Goal: Task Accomplishment & Management: Complete application form

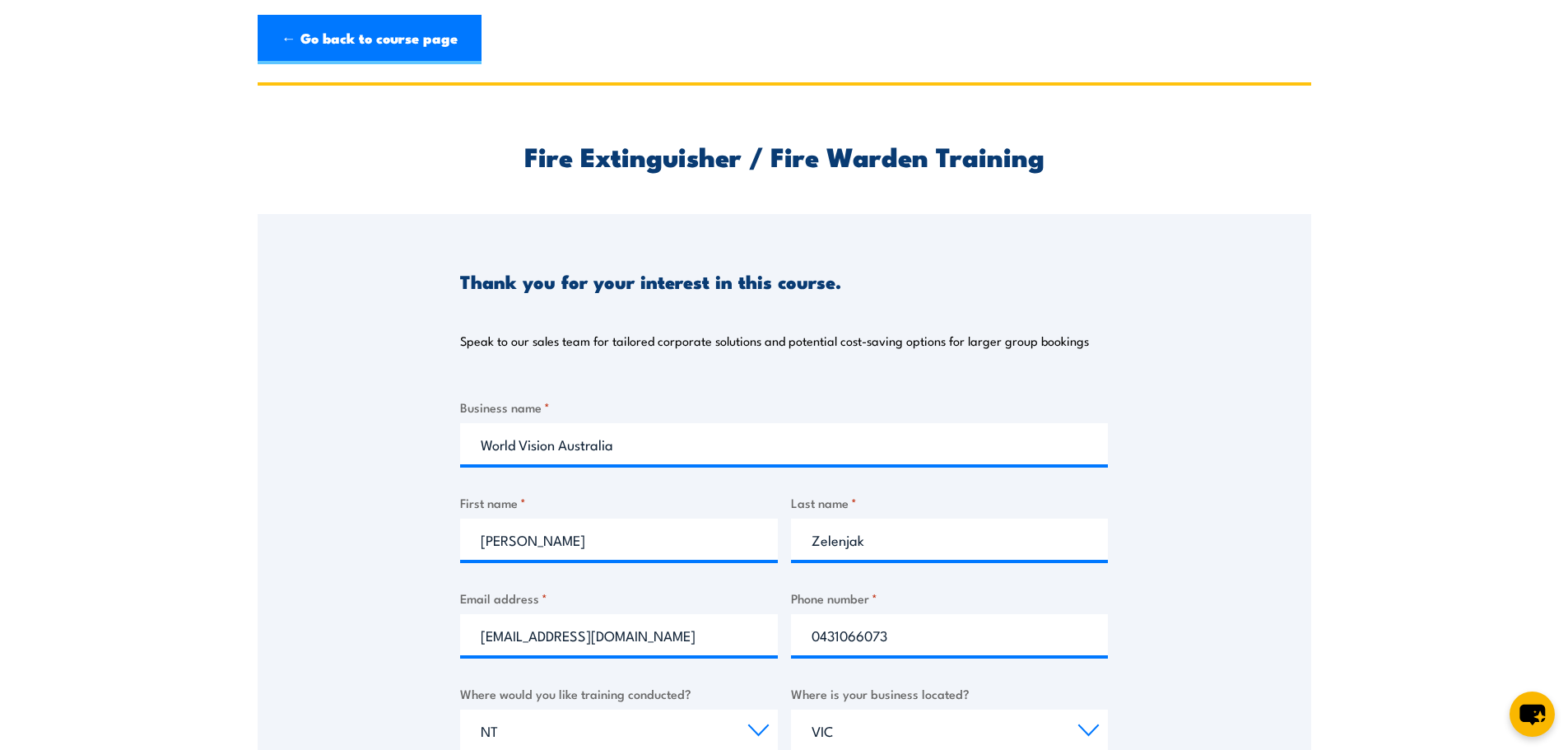
select select "NT"
select select "VIC"
select select "200+"
select select "1 to 4"
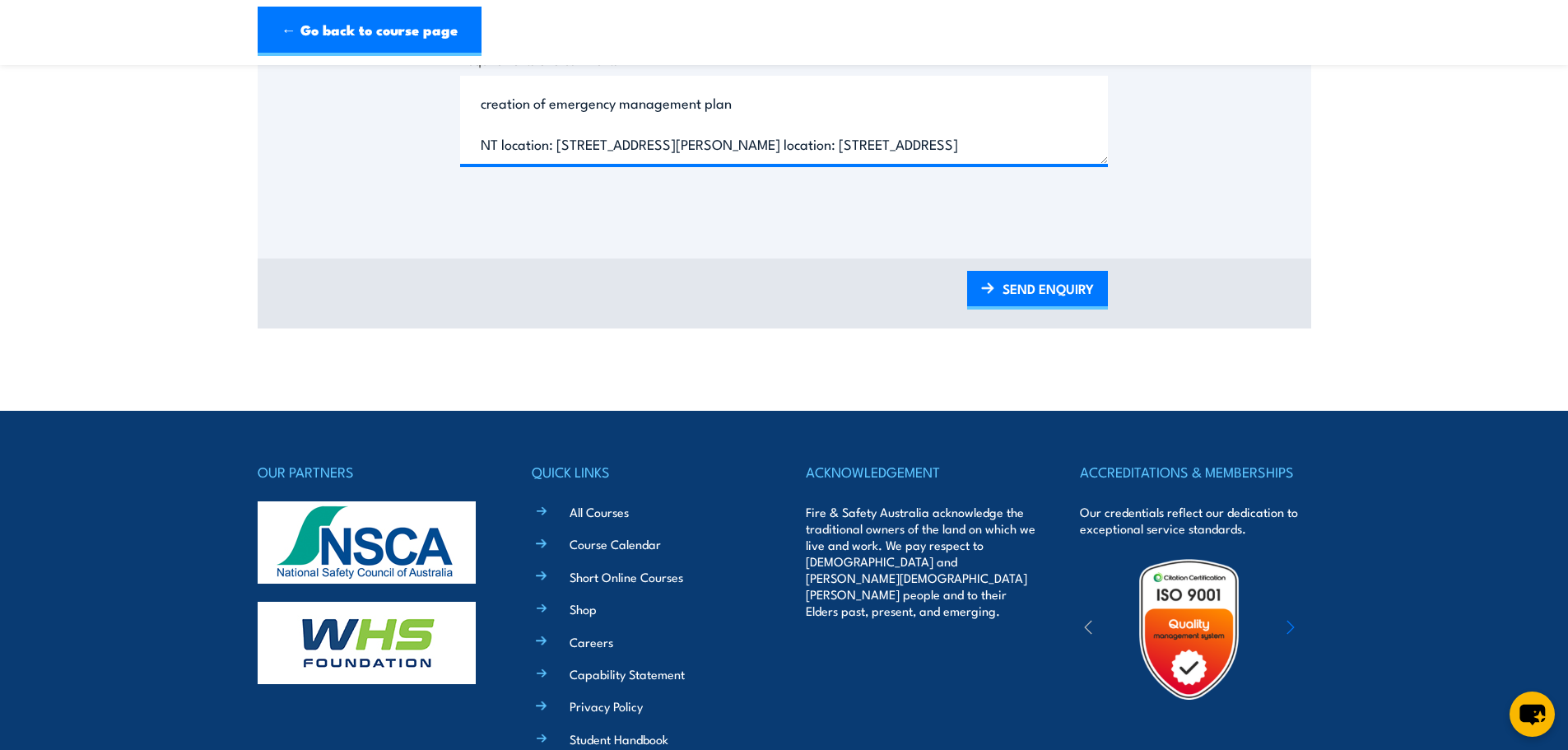
scroll to position [576, 0]
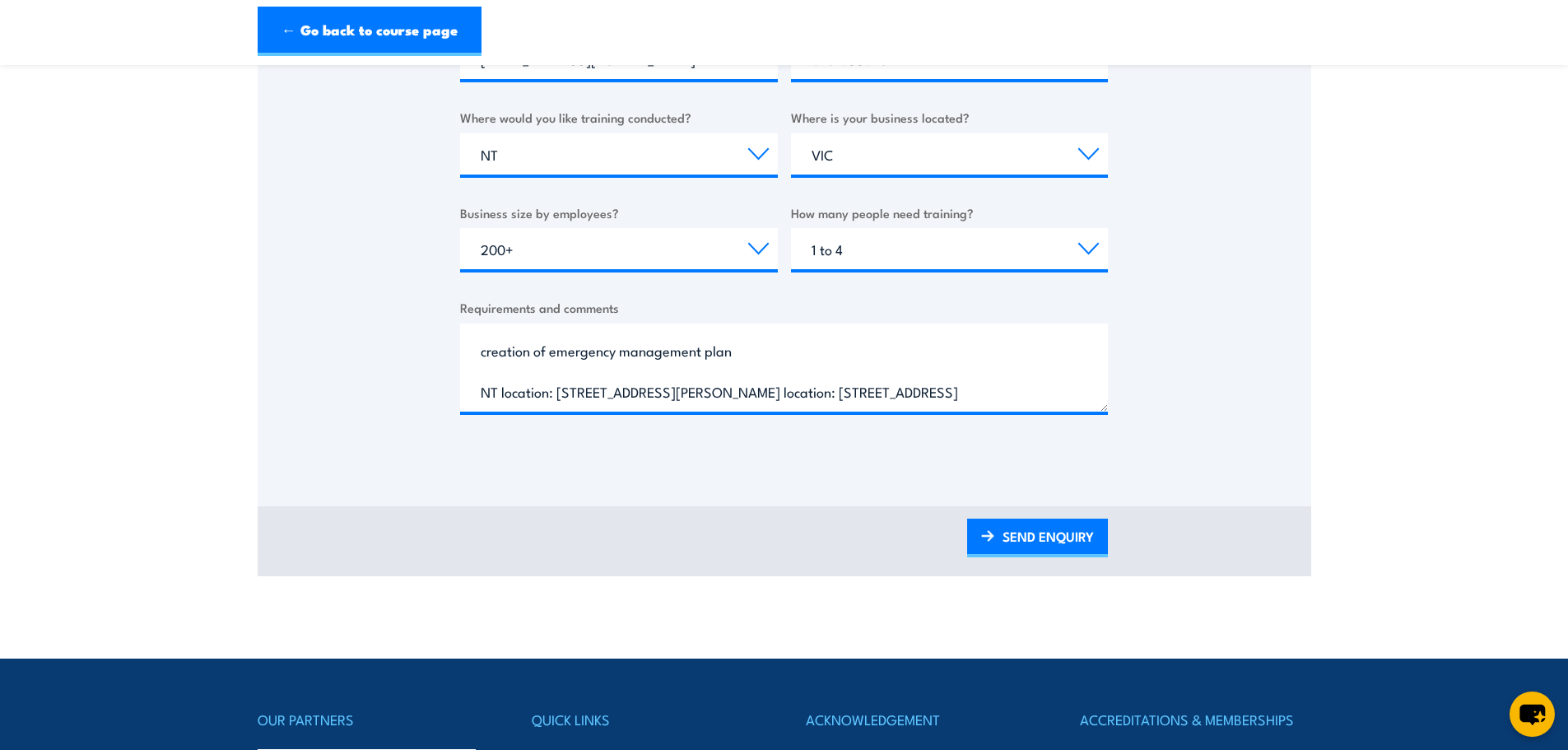
click at [500, 323] on div "Requirements and comments Require on site training for approx 5 staff at 2x loc…" at bounding box center [784, 355] width 648 height 114
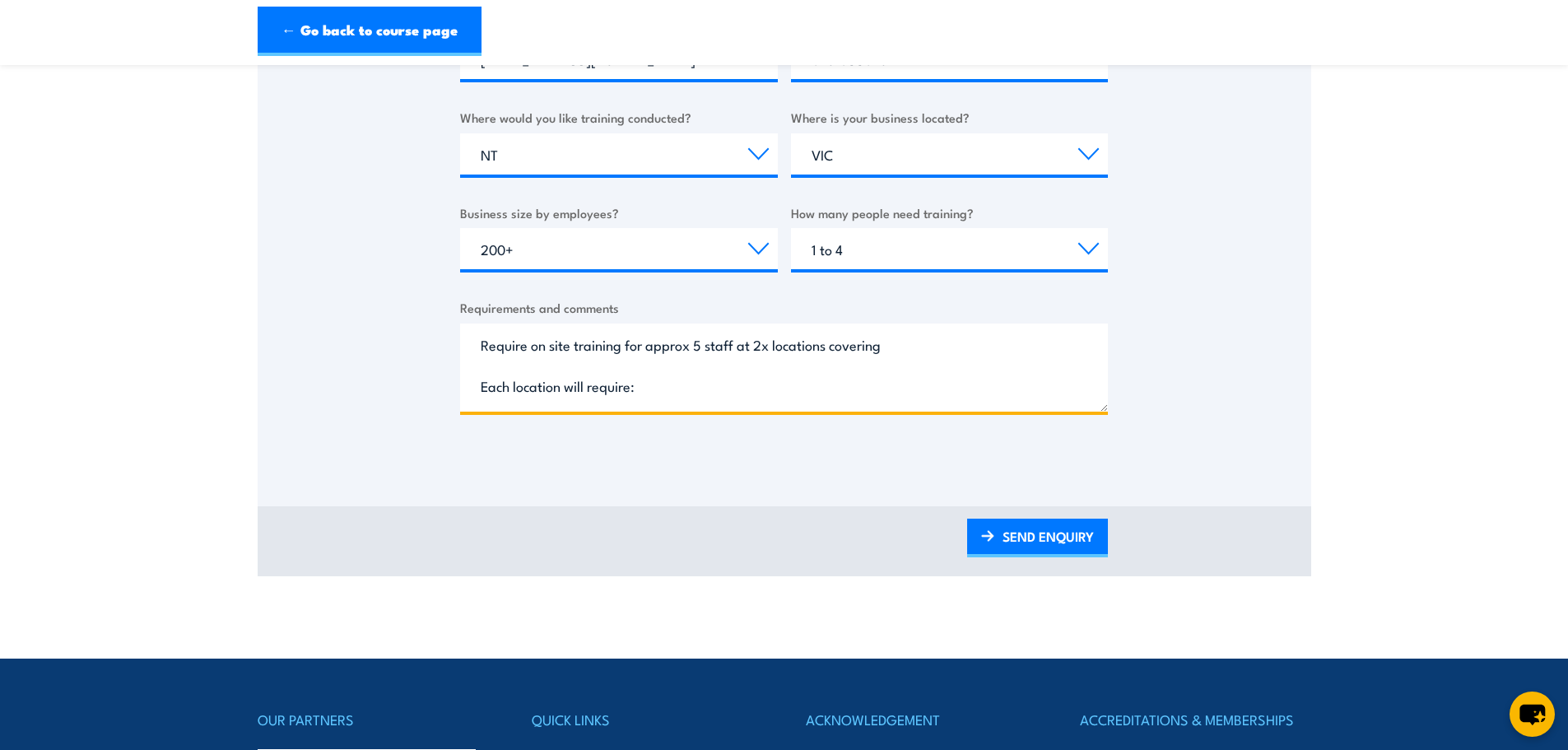
scroll to position [282, 0]
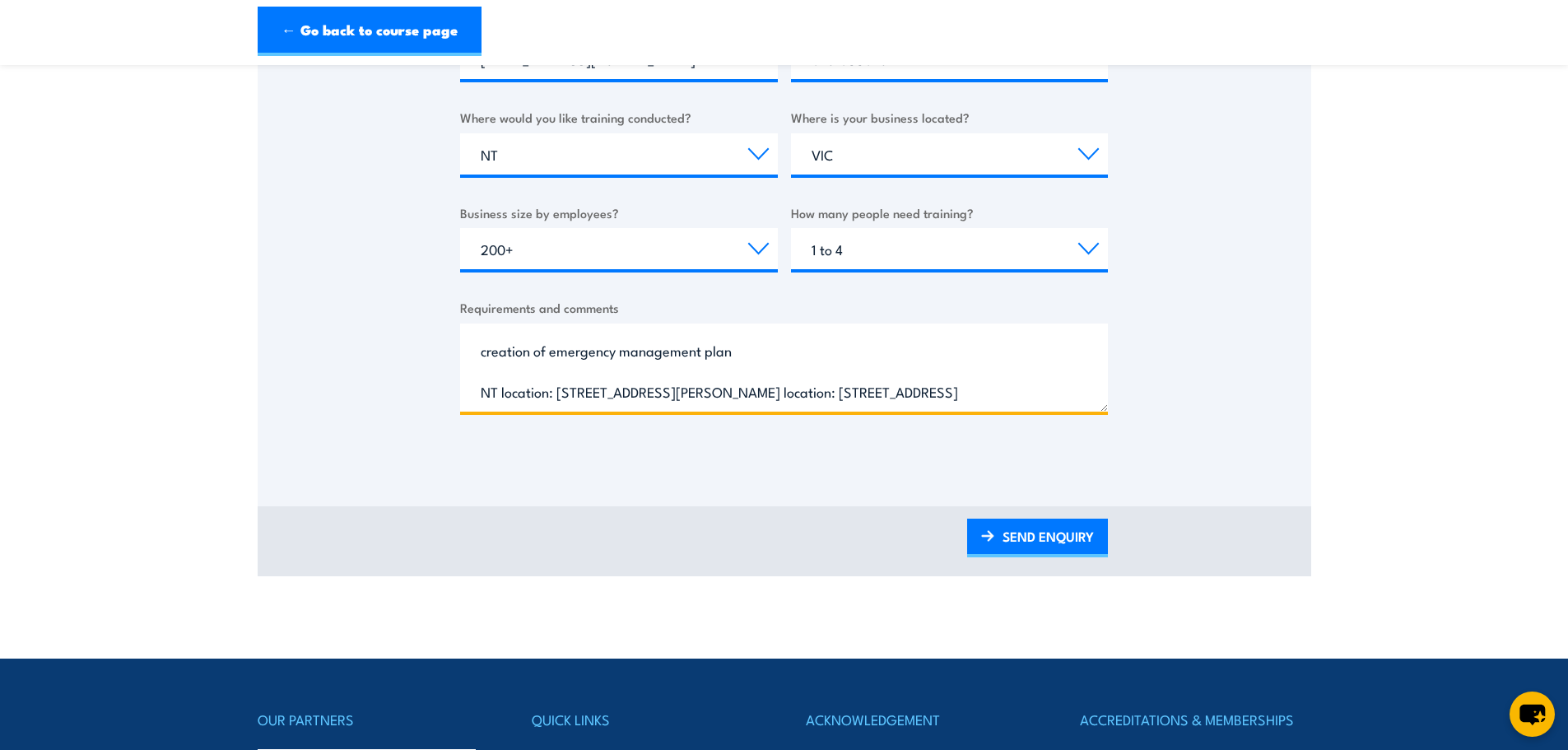
drag, startPoint x: 481, startPoint y: 349, endPoint x: 894, endPoint y: 469, distance: 430.1
click at [894, 469] on div "Thank you for your interest in this course. Speak to our sales team for tailore…" at bounding box center [784, 71] width 1053 height 868
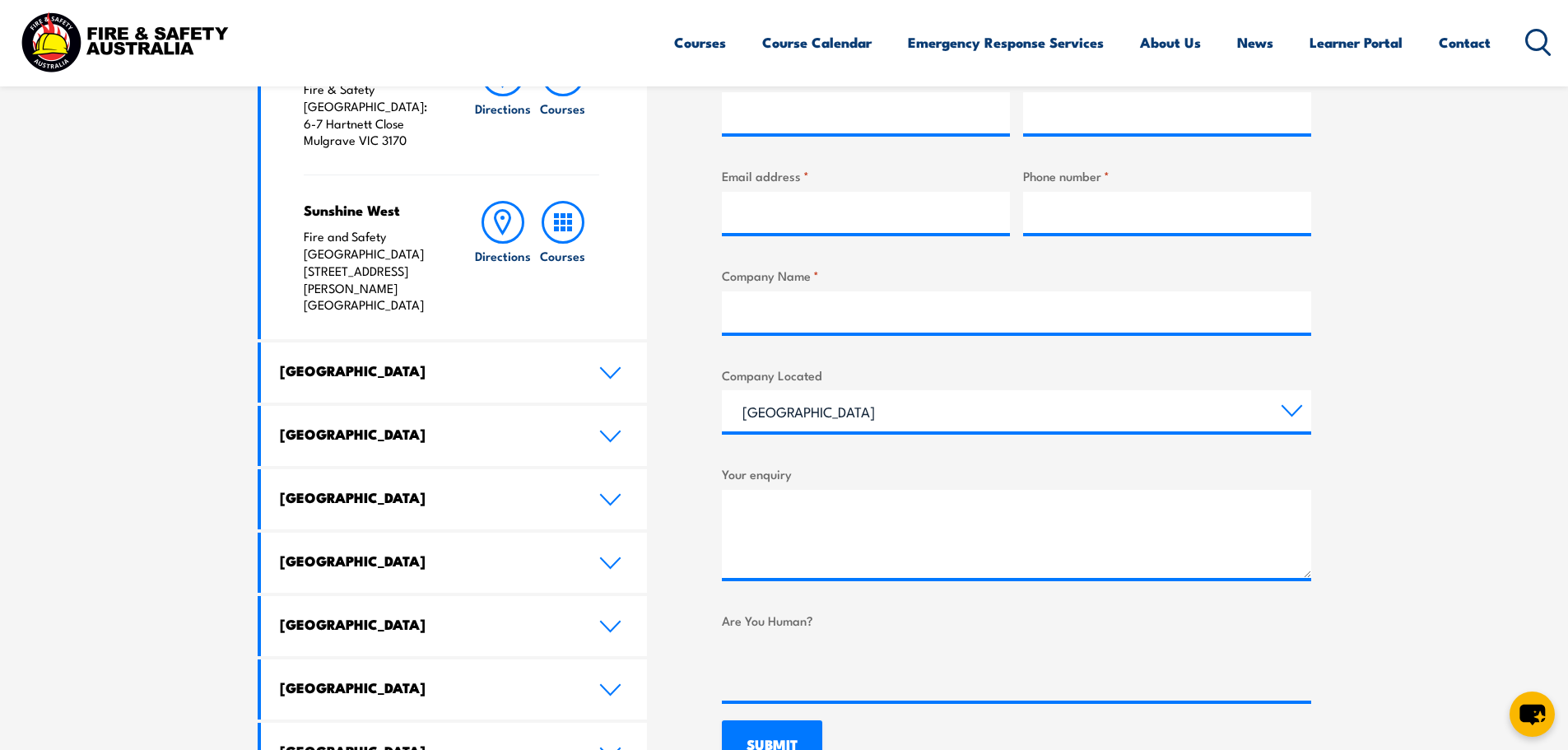
scroll to position [658, 0]
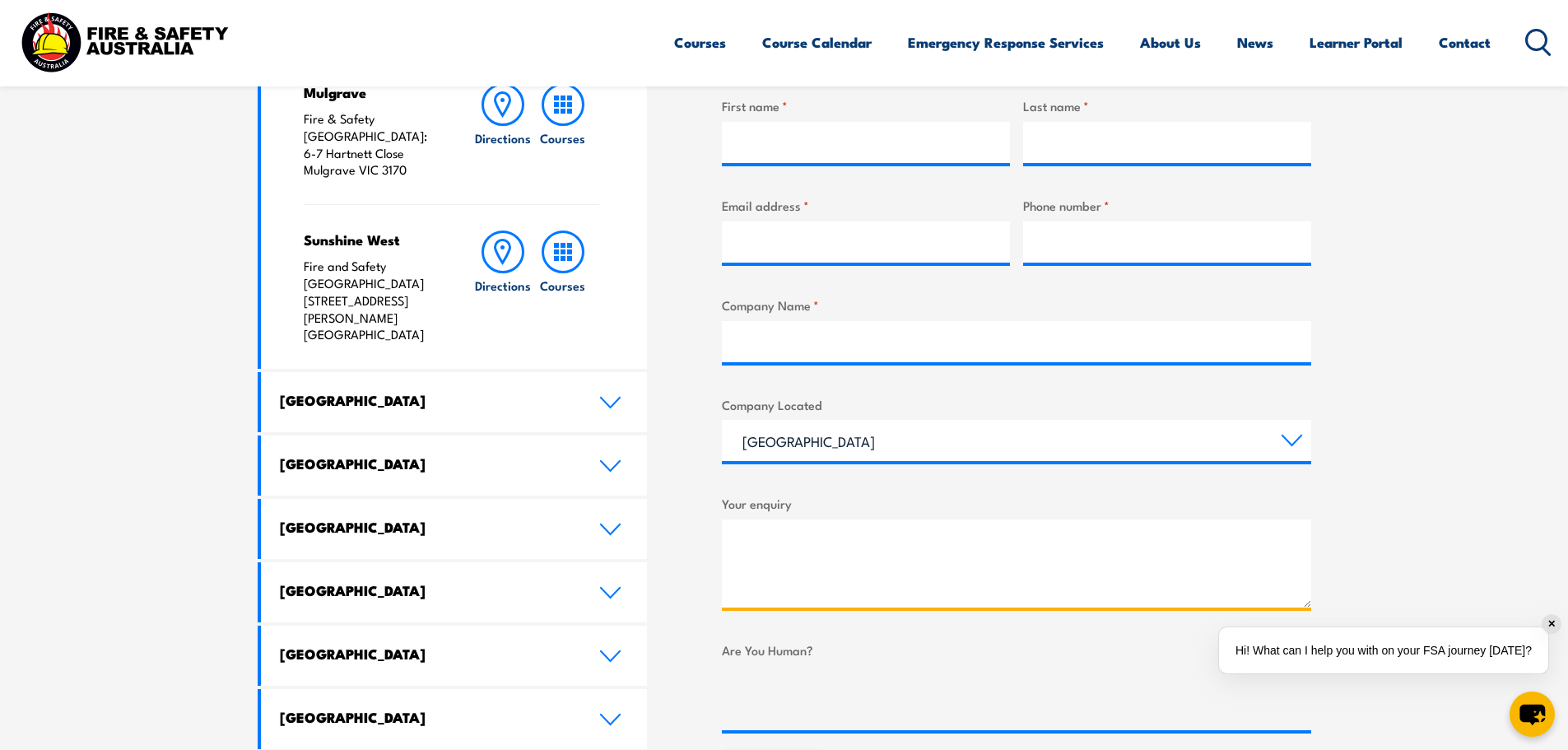
click at [777, 538] on textarea "Your enquiry" at bounding box center [1016, 563] width 589 height 88
paste textarea "Require on site training for approx 5 staff at 2x locations covering Each locat…"
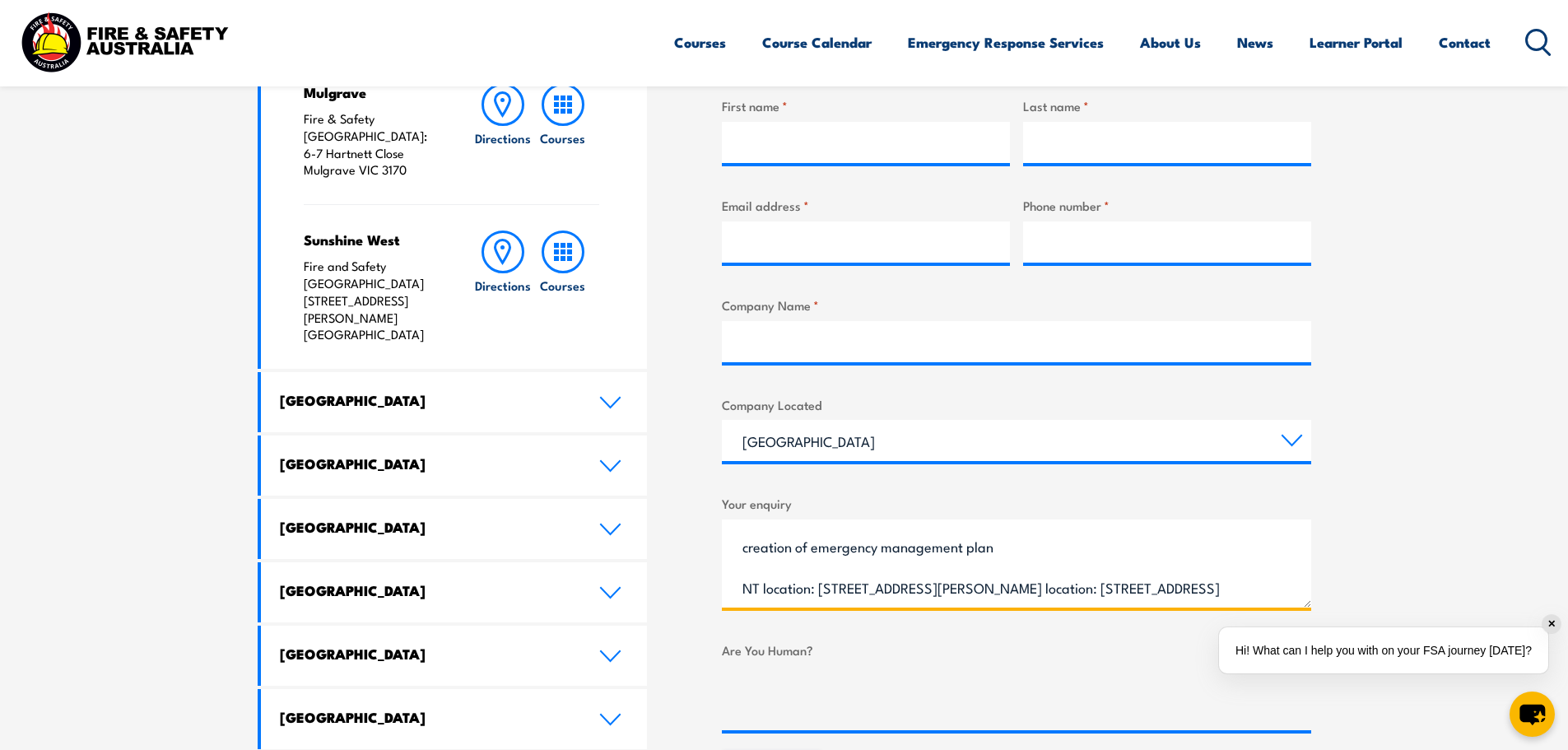
type textarea "Require on site training for approx 5 staff at 2x locations covering Each locat…"
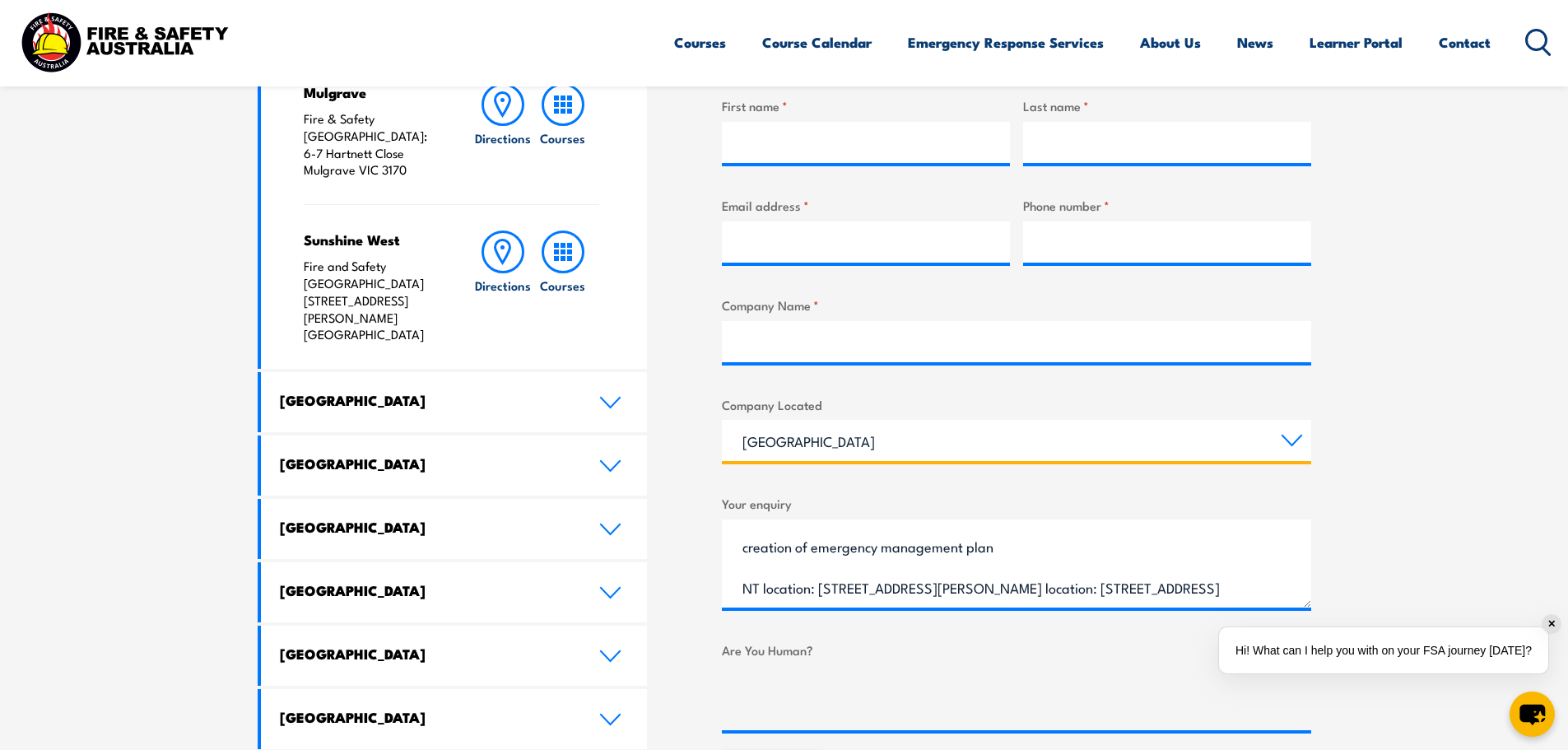
click at [793, 448] on select "Queensland New South Wales Australian Capital Territory Victoria South Australi…" at bounding box center [1016, 440] width 589 height 41
select select "Northern Territory"
click at [722, 419] on select "Queensland New South Wales Australian Capital Territory Victoria South Australi…" at bounding box center [1016, 440] width 589 height 41
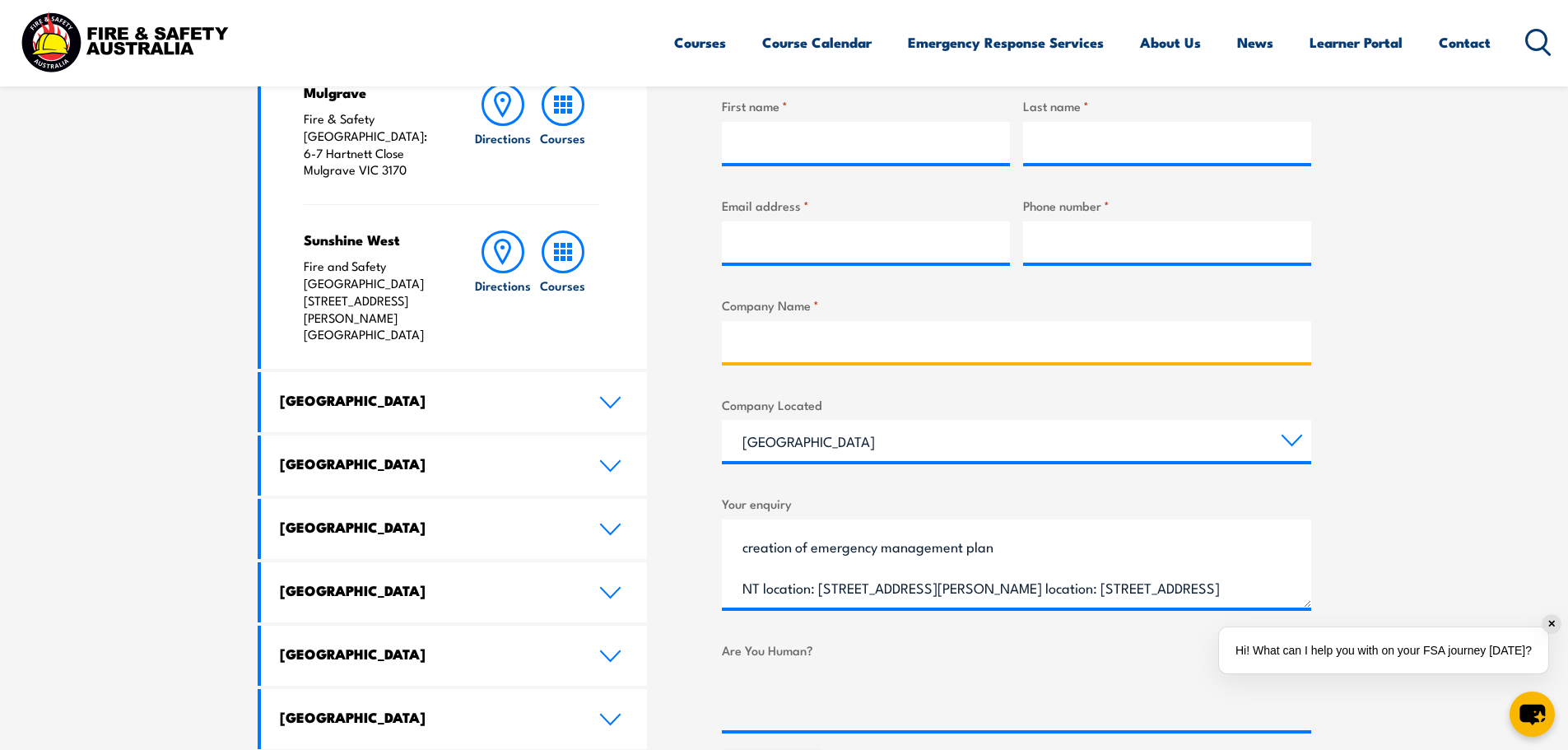
click at [762, 356] on input "Company Name *" at bounding box center [1016, 341] width 589 height 41
type input "World Vision Australia"
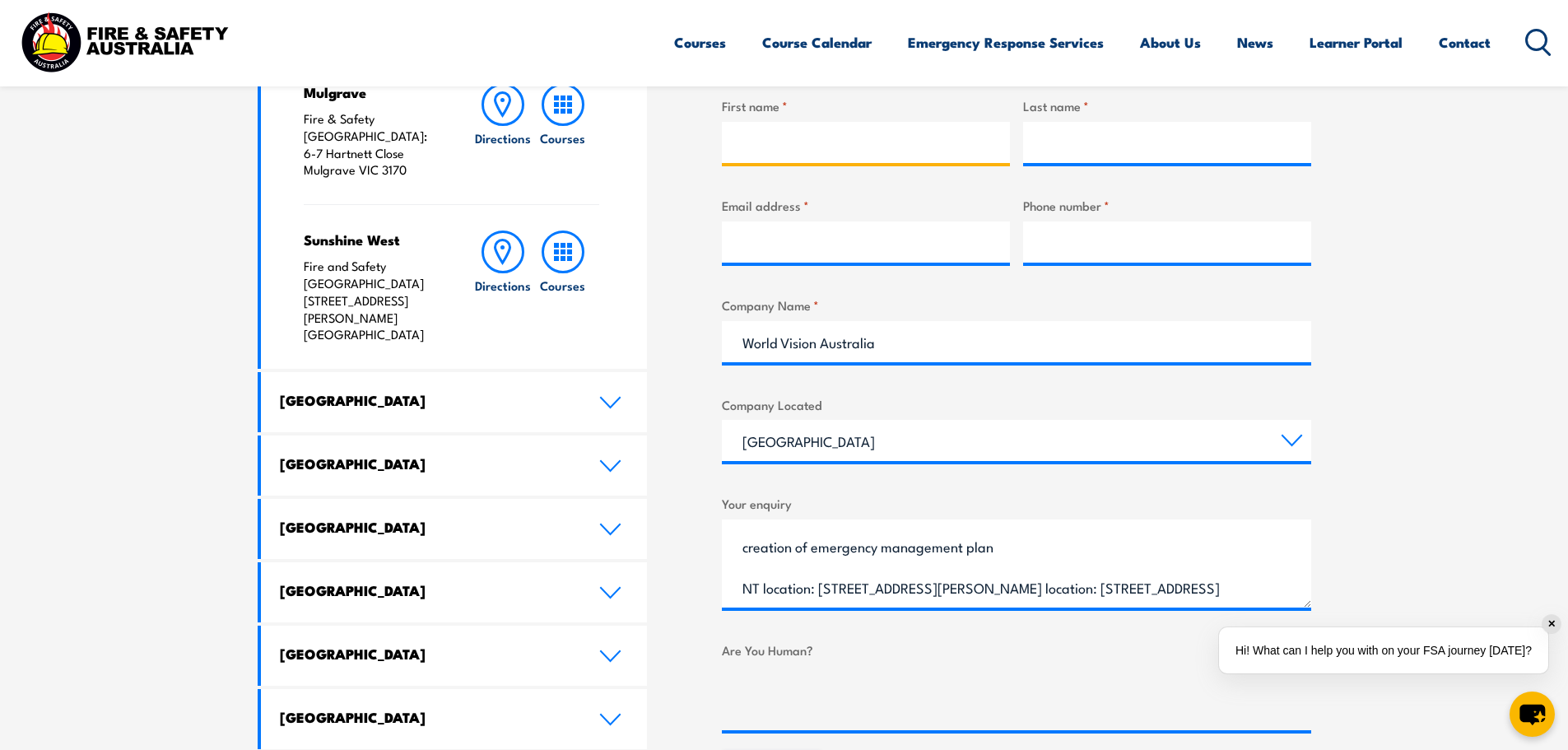
click at [841, 142] on input "First name *" at bounding box center [866, 142] width 288 height 41
type input "[PERSON_NAME]"
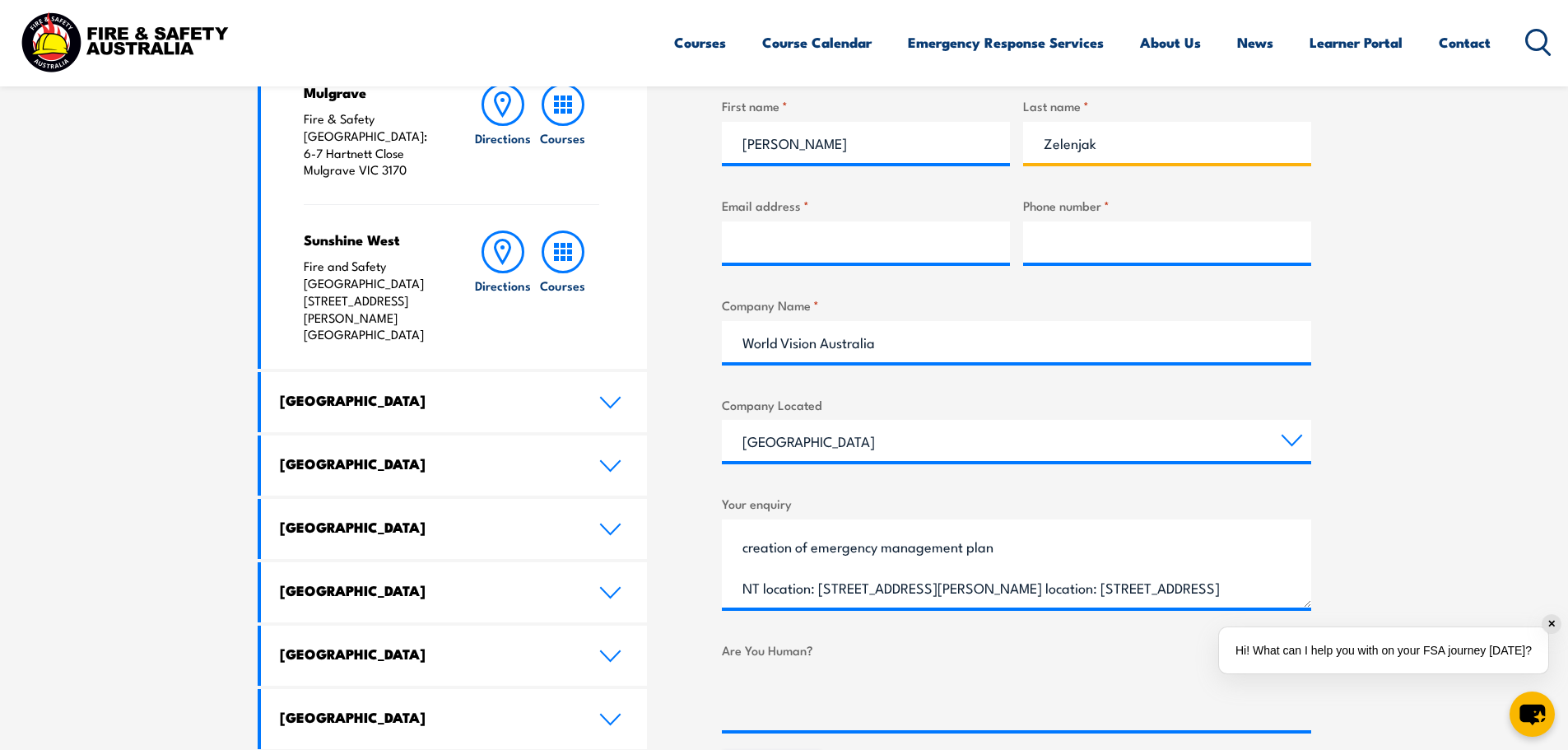
type input "Zelenjak"
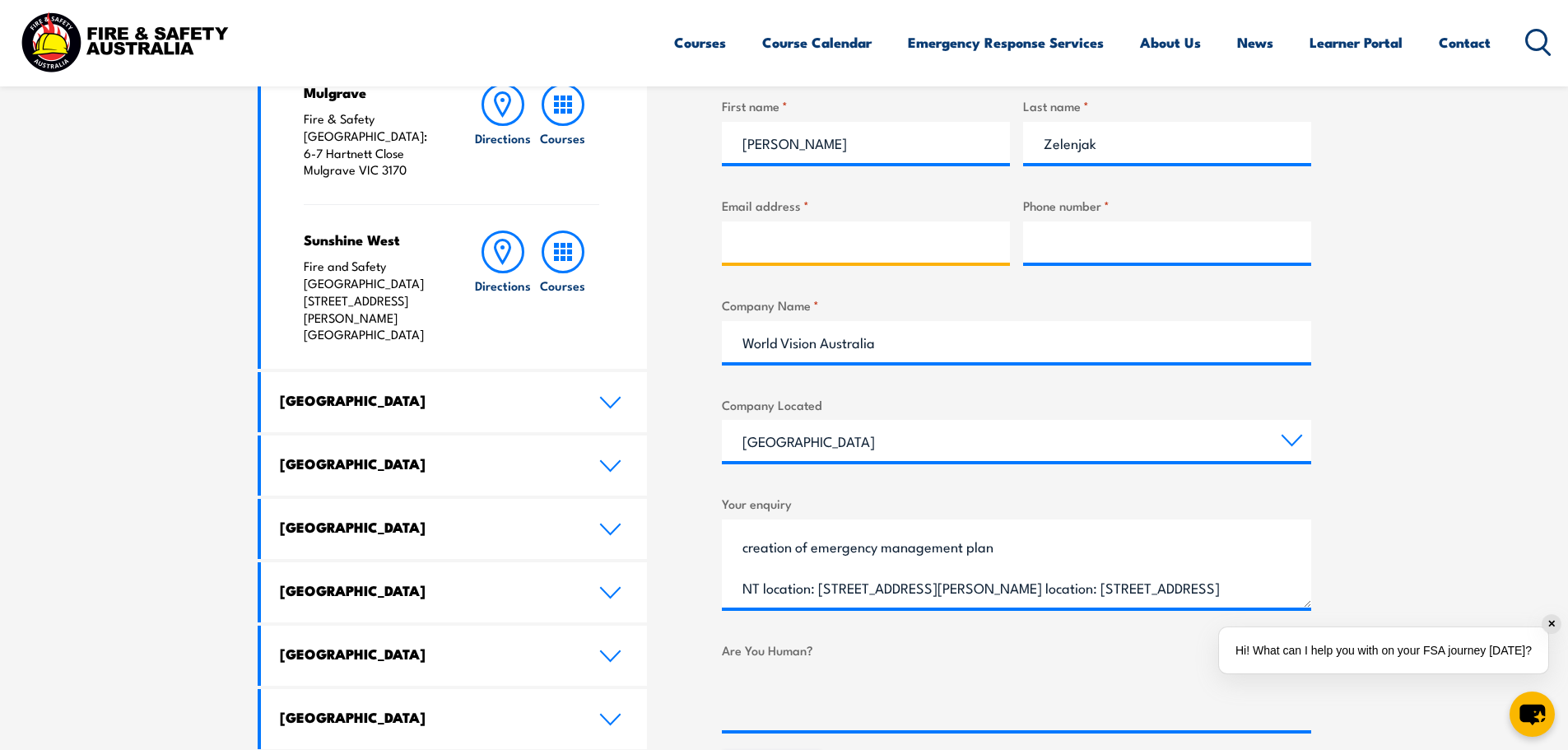
click at [778, 230] on input "Email address *" at bounding box center [866, 242] width 288 height 41
type input "o"
type input "[EMAIL_ADDRESS][DOMAIN_NAME]"
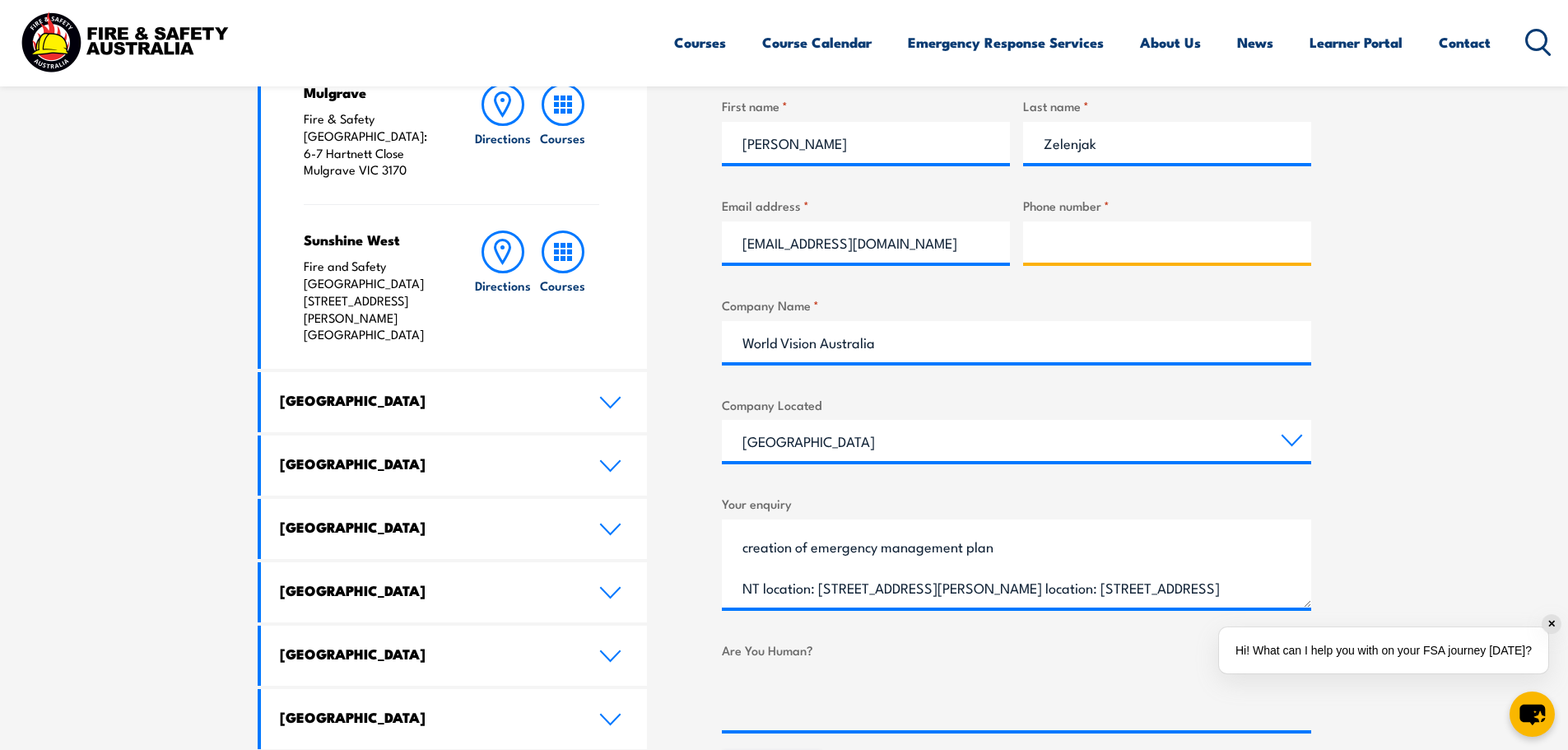
click at [1203, 255] on input "Phone number *" at bounding box center [1167, 242] width 288 height 41
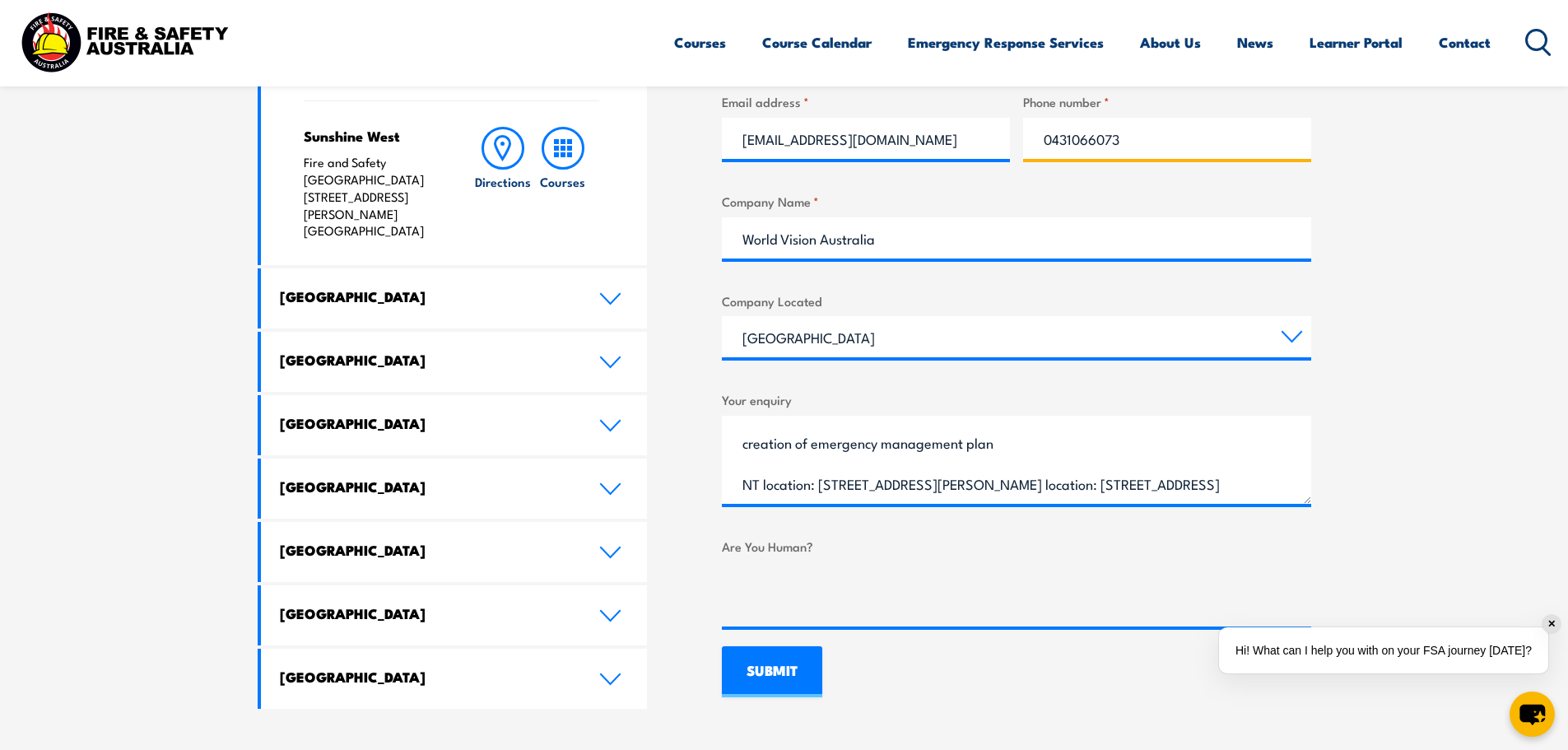
scroll to position [987, 0]
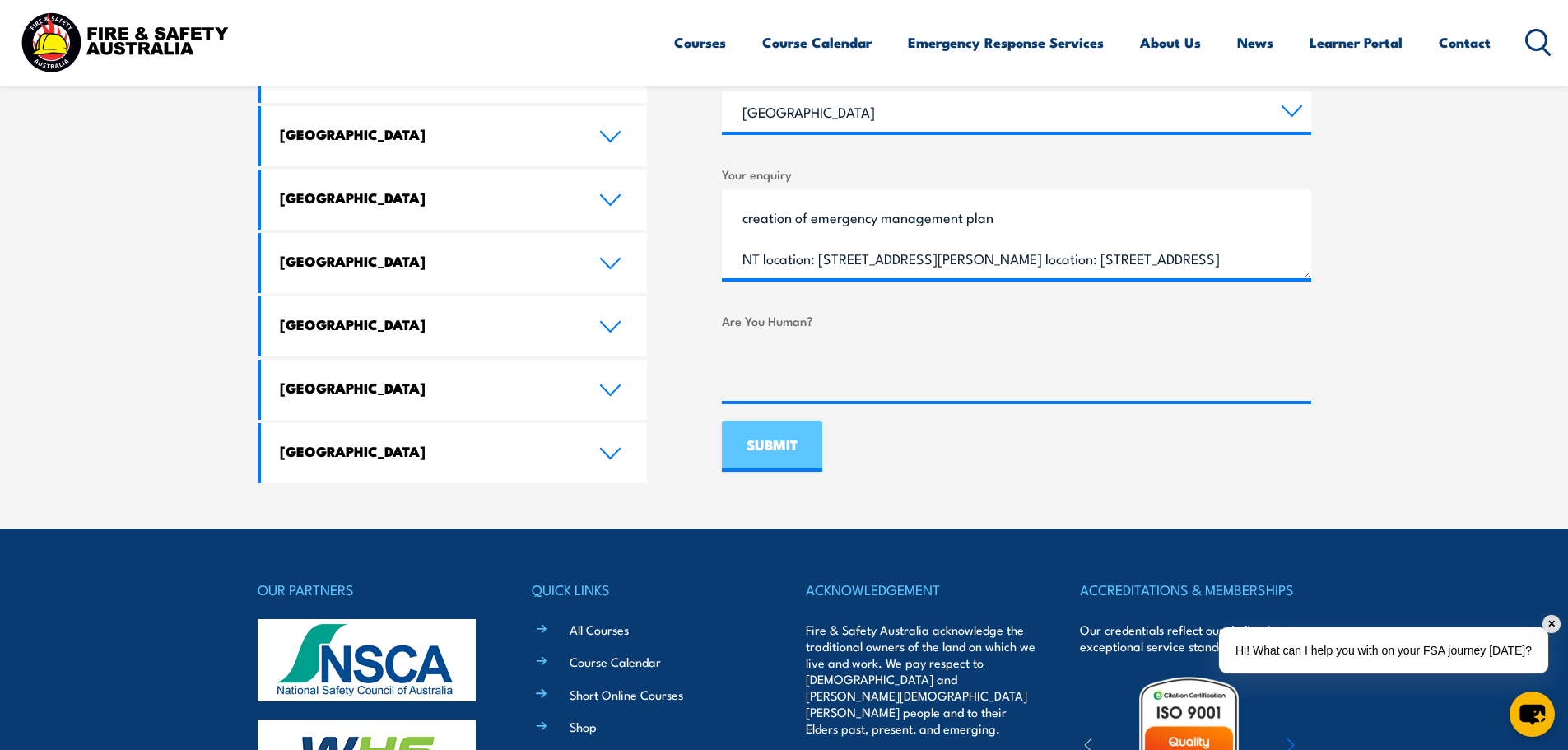
type input "0431066073"
click at [771, 433] on input "SUBMIT" at bounding box center [772, 445] width 100 height 51
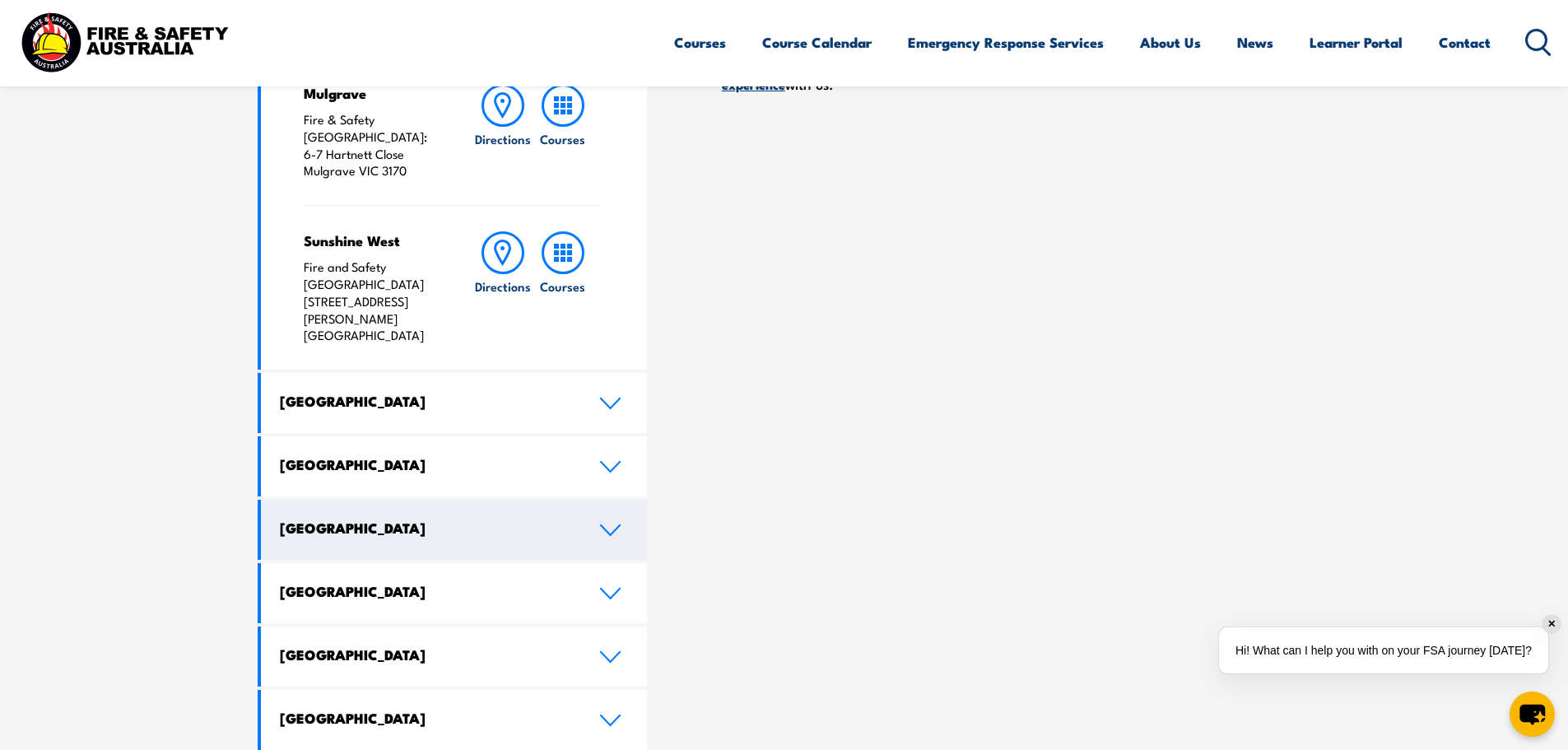
scroll to position [658, 0]
click at [409, 498] on link "Western Australia" at bounding box center [454, 528] width 387 height 60
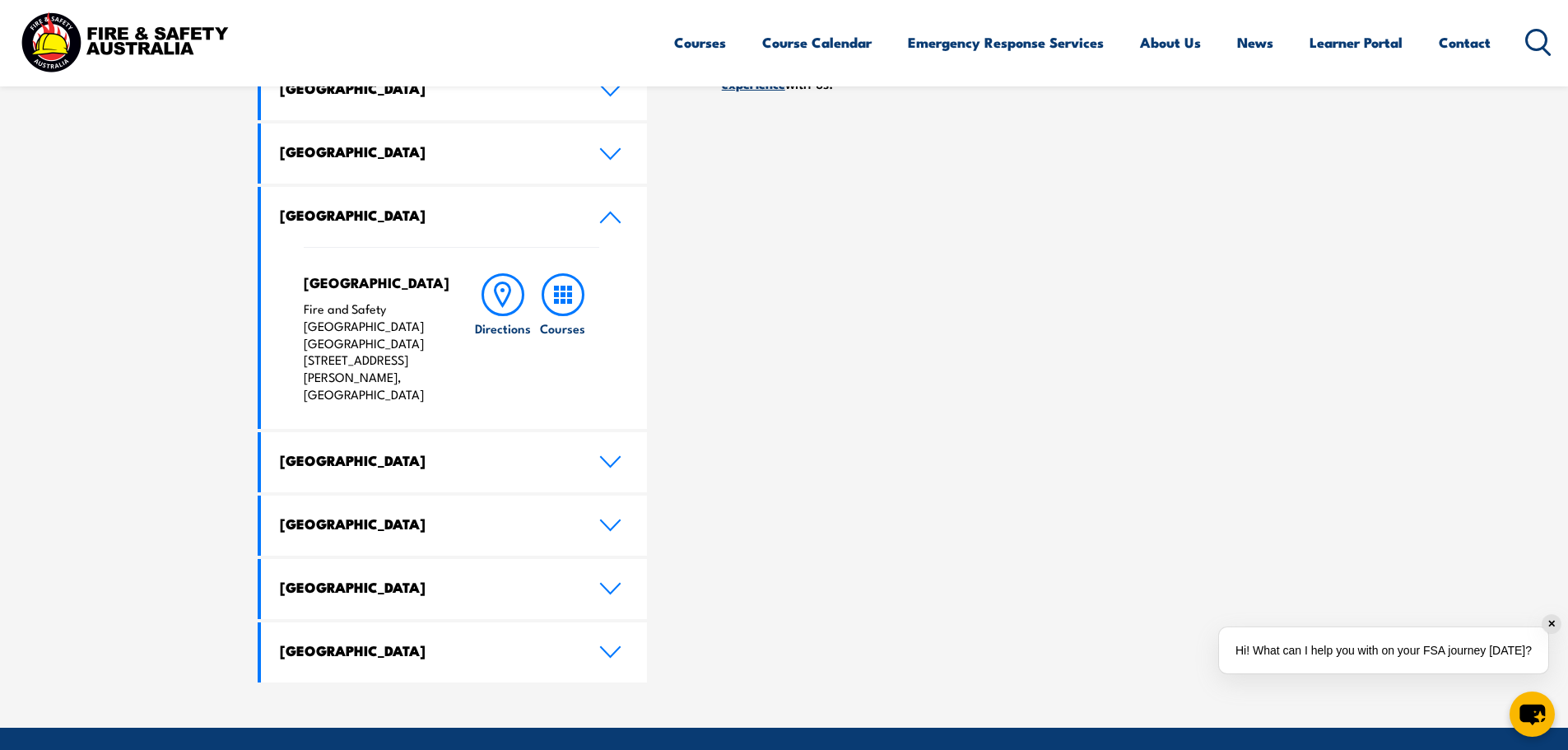
scroll to position [576, 0]
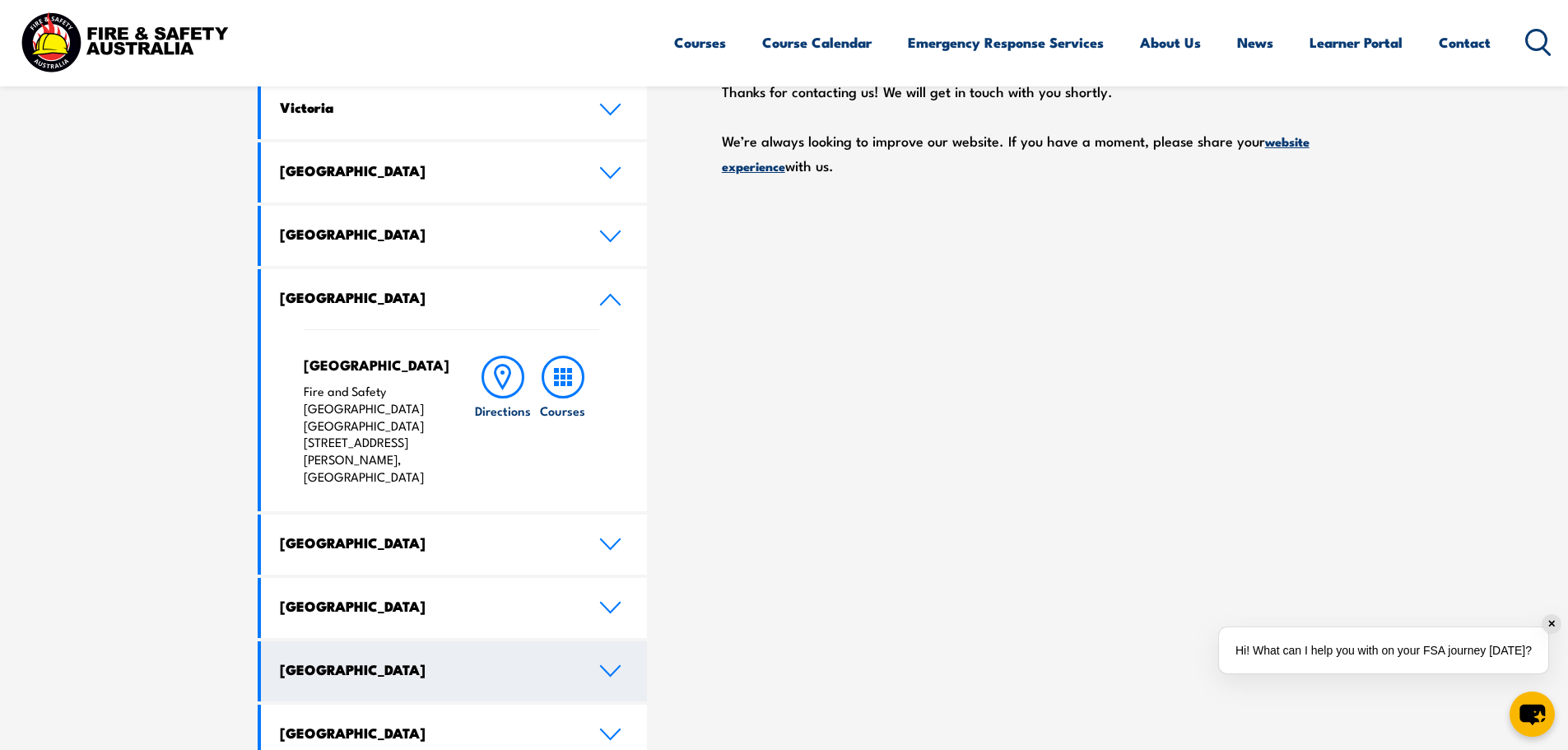
click at [392, 652] on link "Northern Territory" at bounding box center [454, 671] width 387 height 60
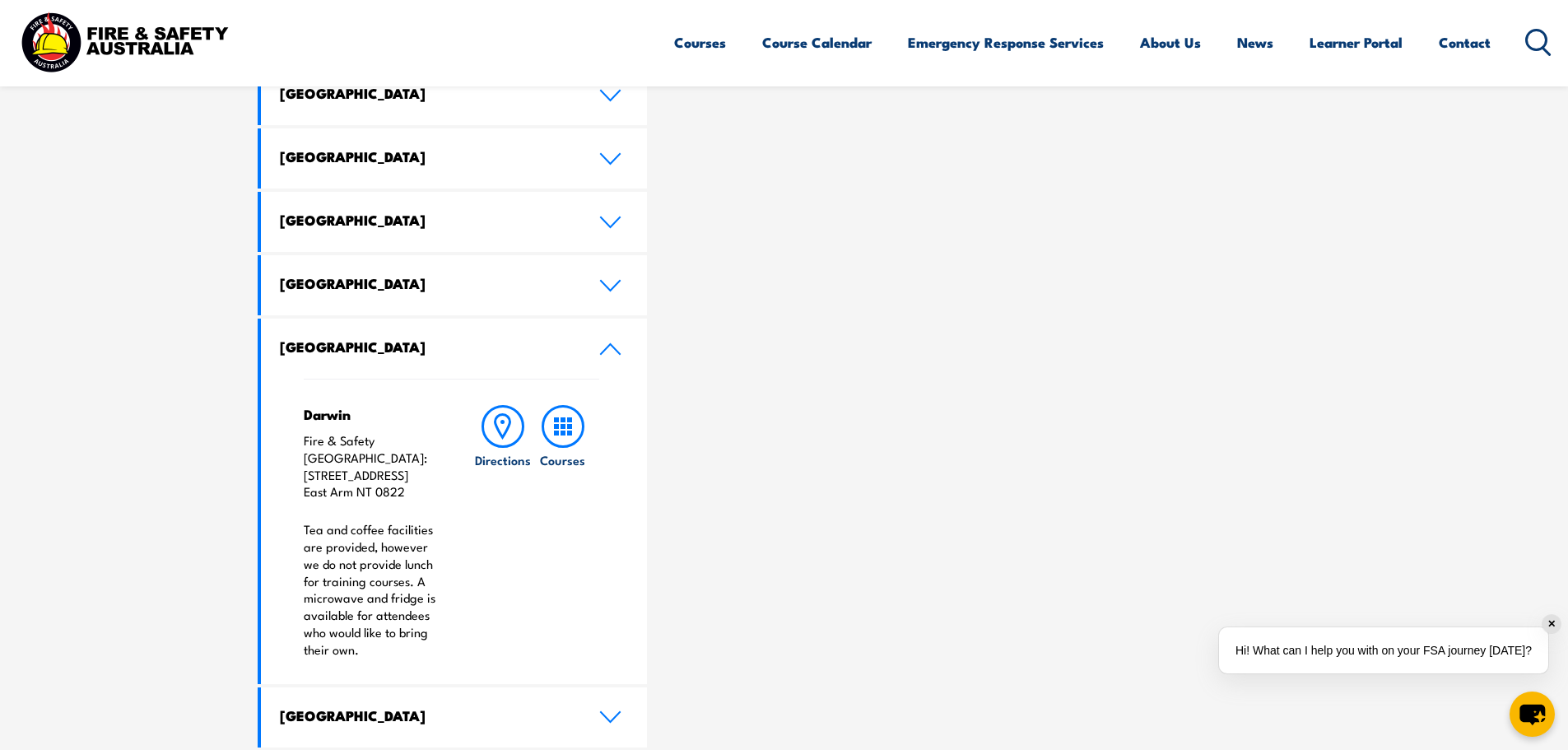
scroll to position [494, 0]
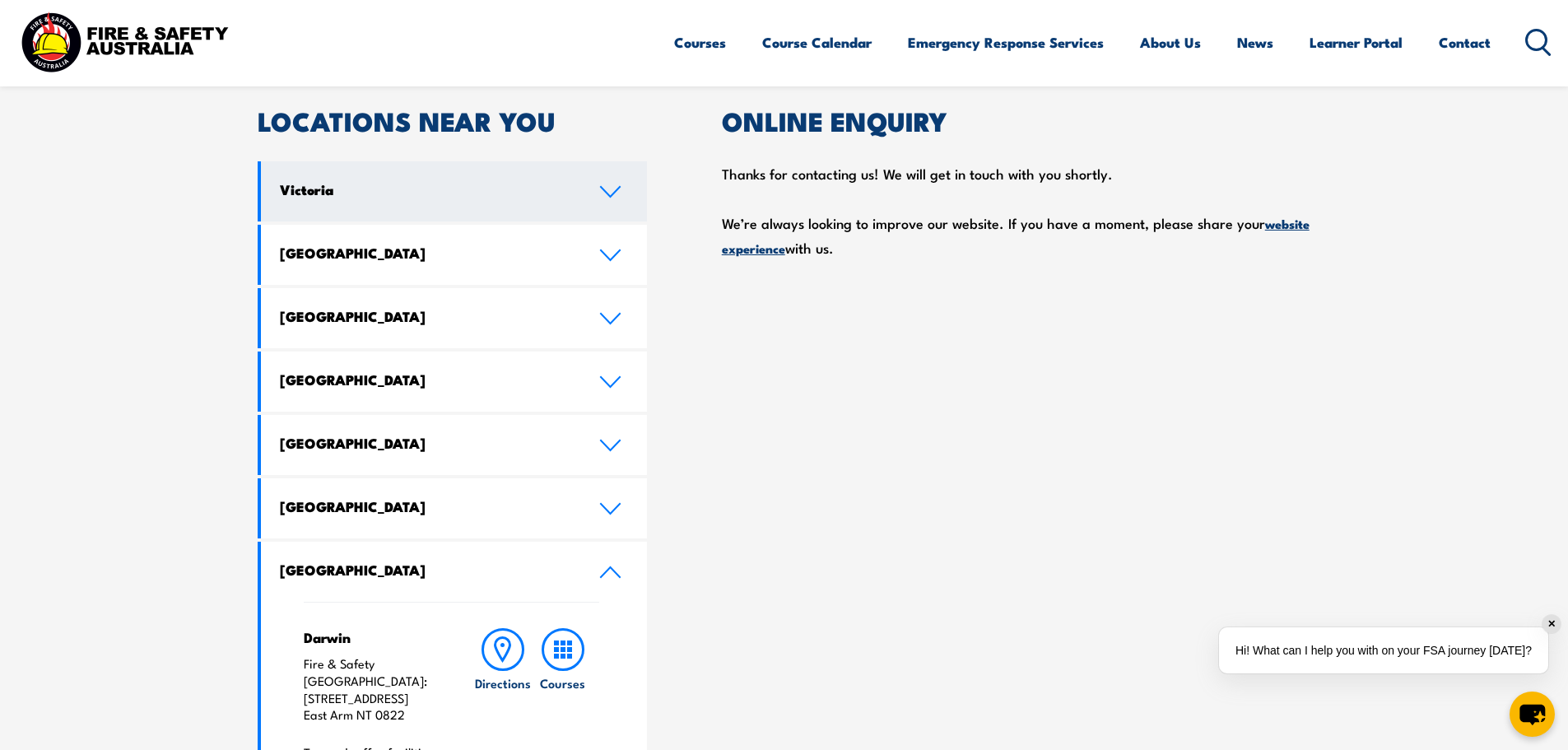
click at [369, 196] on h4 "Victoria" at bounding box center [427, 189] width 295 height 18
